Goal: Information Seeking & Learning: Learn about a topic

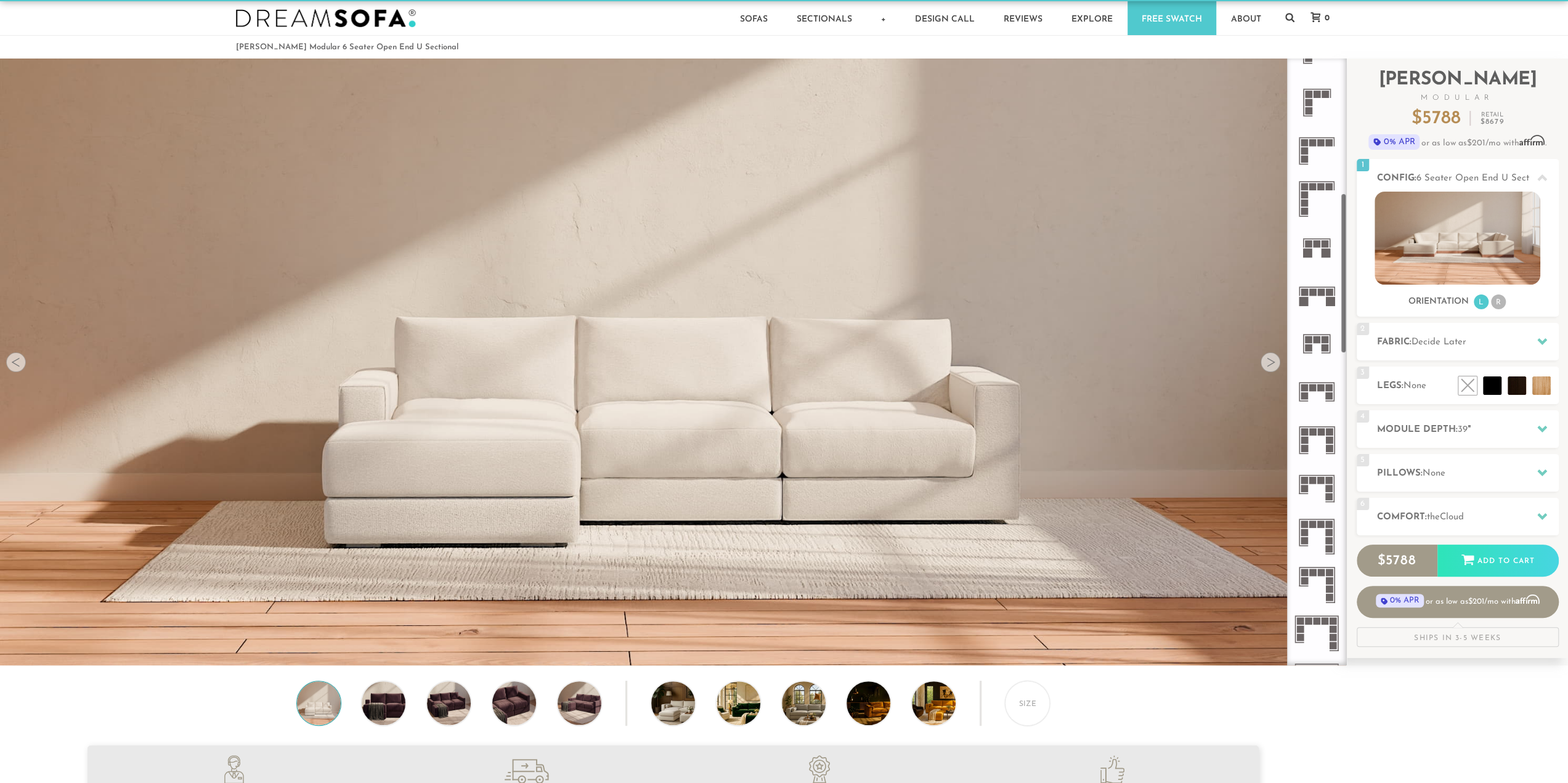
scroll to position [514, 0]
click at [1316, 384] on rect at bounding box center [1313, 386] width 8 height 8
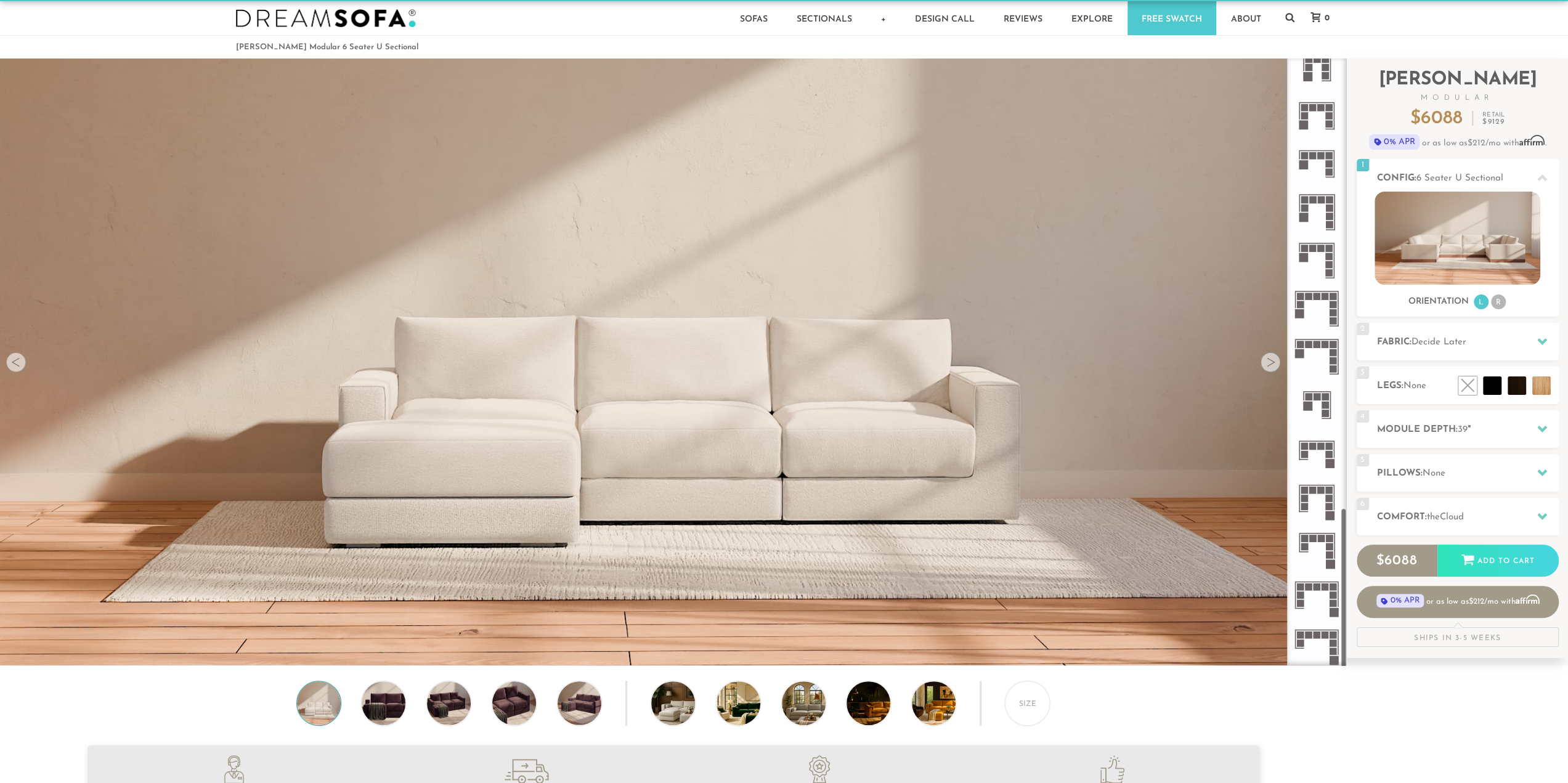
scroll to position [1705, 0]
click at [1497, 305] on li "R" at bounding box center [1498, 302] width 15 height 15
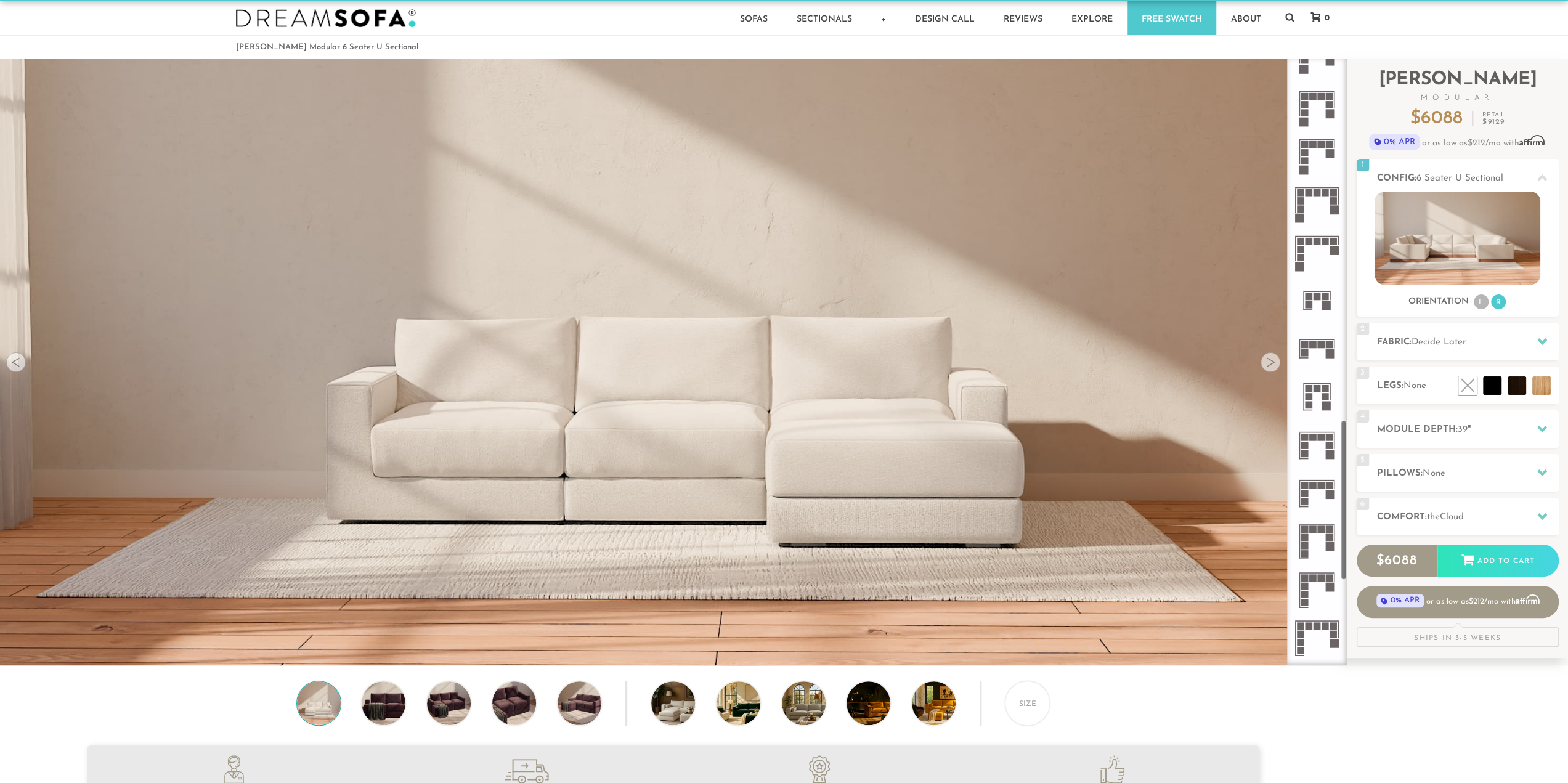
scroll to position [1376, 0]
click at [1312, 345] on rect at bounding box center [1313, 344] width 8 height 8
drag, startPoint x: 1339, startPoint y: 707, endPoint x: 1329, endPoint y: 704, distance: 10.4
click at [1335, 707] on div "Size" at bounding box center [673, 707] width 1346 height 51
click at [398, 702] on img at bounding box center [383, 703] width 52 height 44
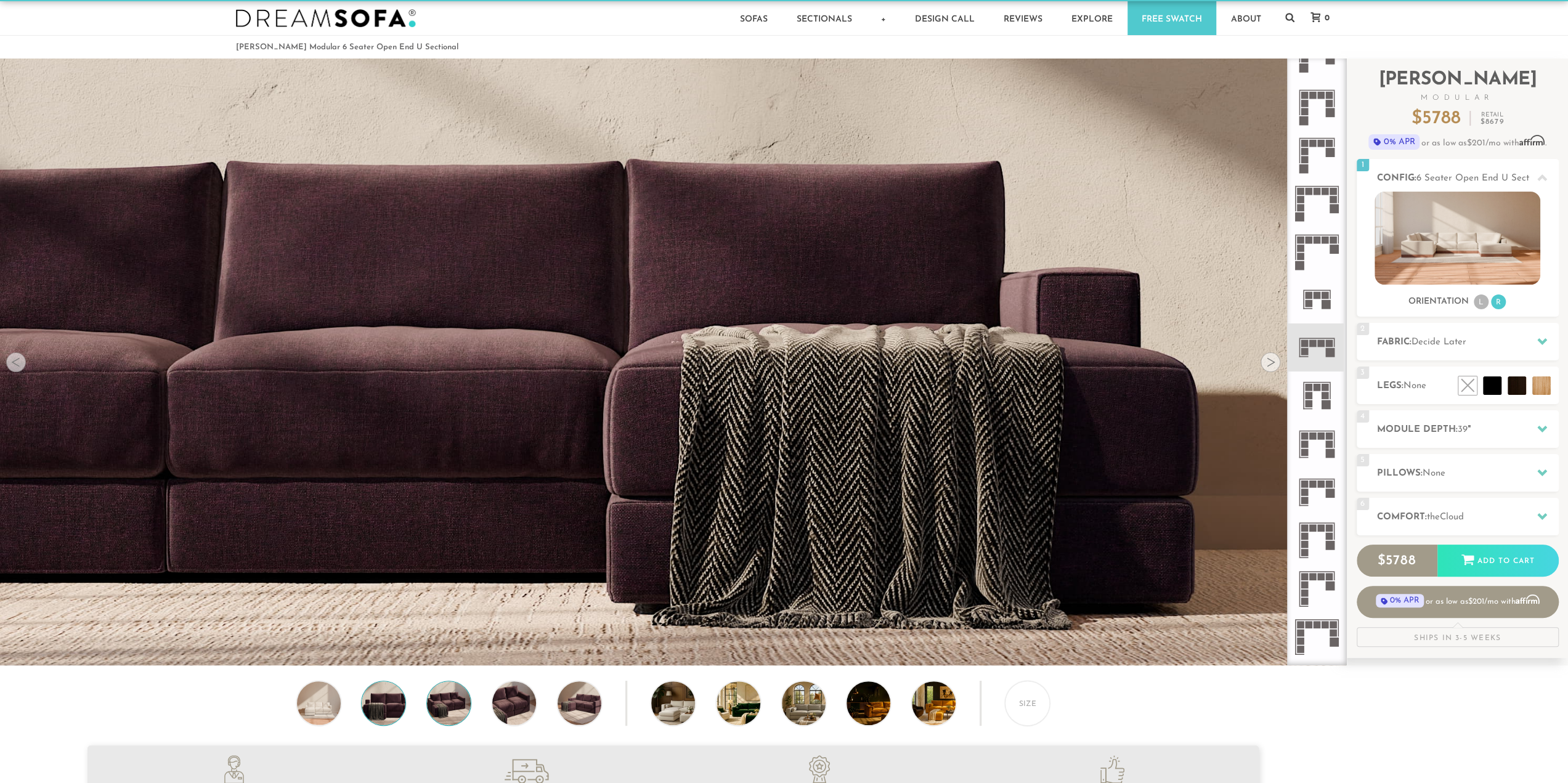
click at [471, 713] on div "Size" at bounding box center [673, 707] width 1346 height 51
click at [461, 714] on img at bounding box center [449, 703] width 52 height 44
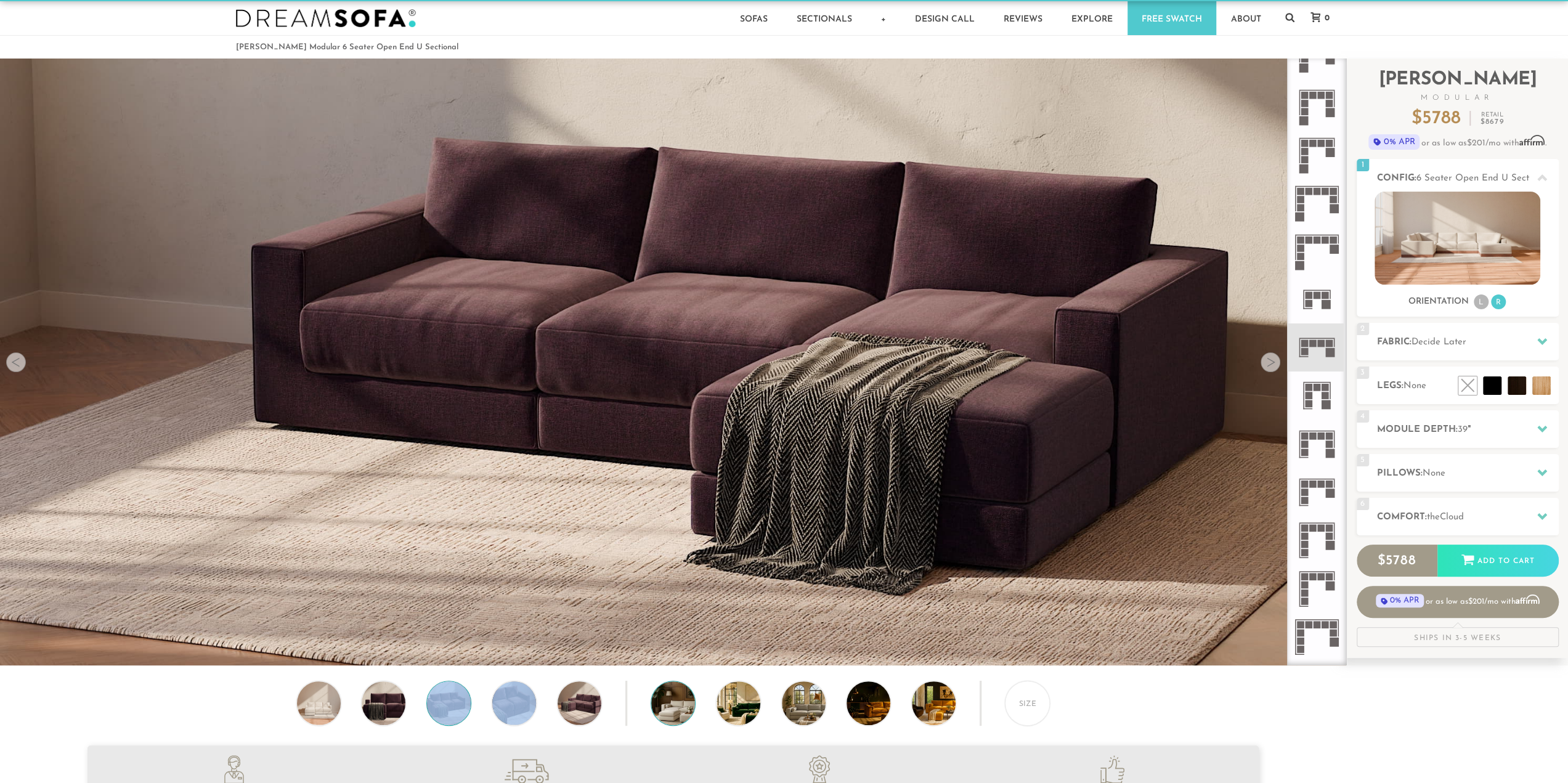
click at [679, 701] on img at bounding box center [690, 703] width 78 height 44
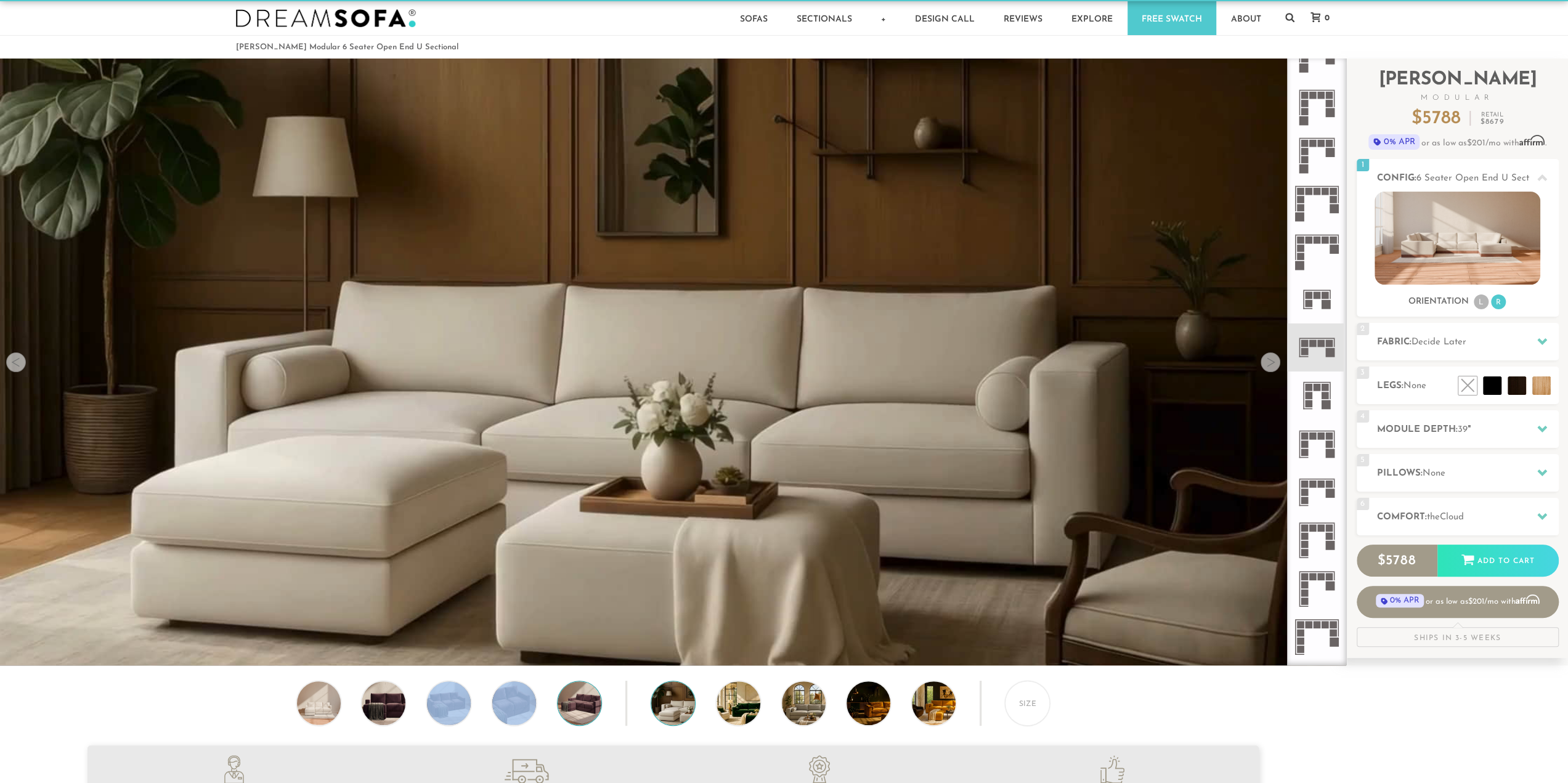
click at [577, 698] on img at bounding box center [579, 703] width 52 height 44
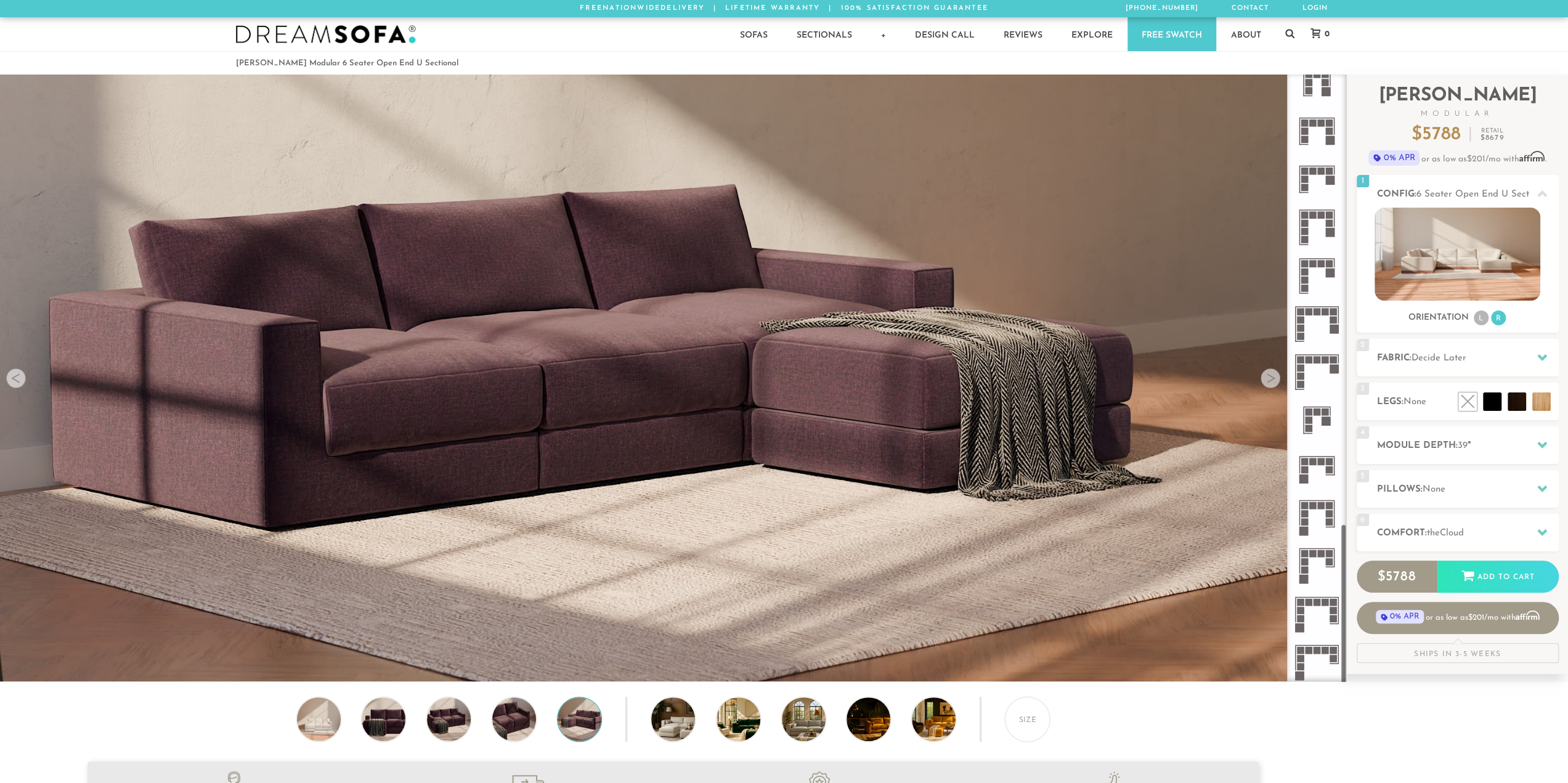
click at [1311, 419] on rect at bounding box center [1309, 421] width 8 height 8
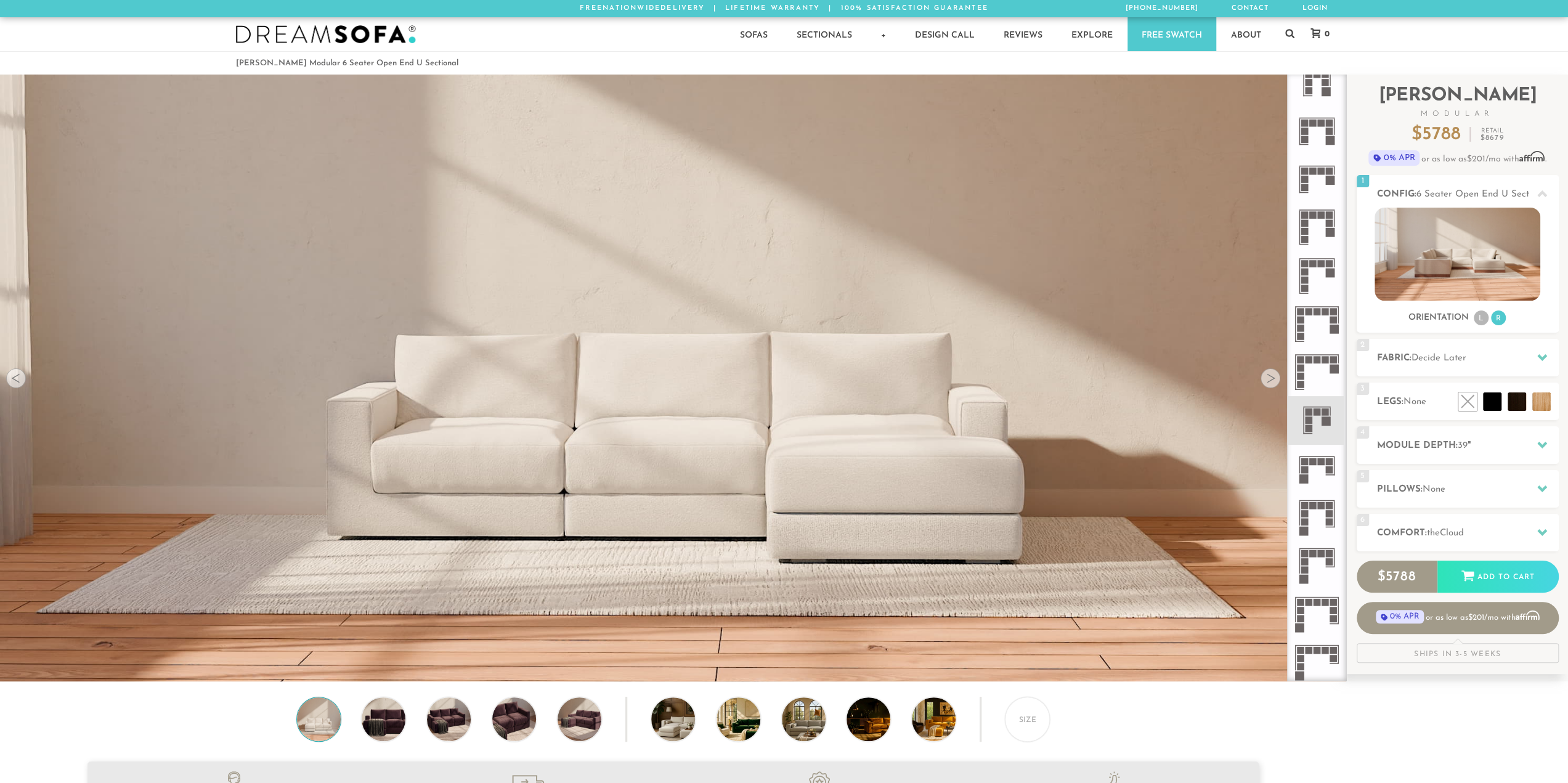
click at [1314, 316] on icon at bounding box center [1316, 324] width 48 height 48
